Goal: Task Accomplishment & Management: Use online tool/utility

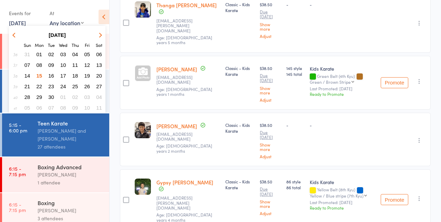
click at [62, 80] on button "17" at bounding box center [63, 75] width 11 height 9
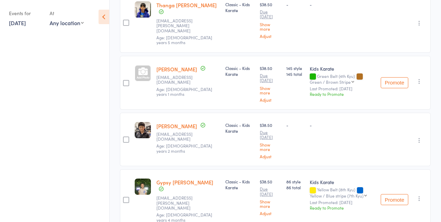
scroll to position [233, 0]
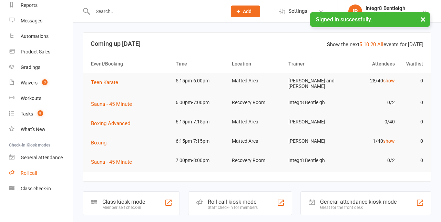
click at [26, 171] on div "Roll call" at bounding box center [29, 173] width 16 height 6
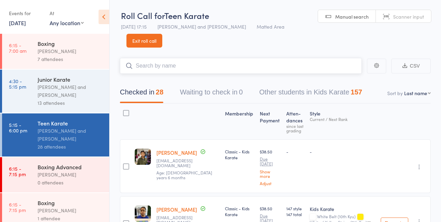
click at [238, 67] on input "search" at bounding box center [241, 66] width 242 height 16
type input "Hit"
click at [337, 80] on span "Unable to book: check membership" at bounding box center [313, 80] width 81 height 10
